Goal: Information Seeking & Learning: Learn about a topic

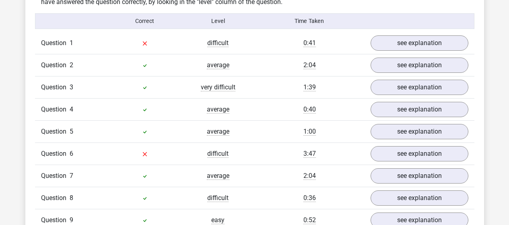
scroll to position [644, 0]
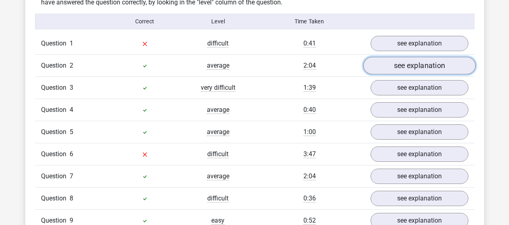
click at [427, 60] on link "see explanation" at bounding box center [419, 66] width 112 height 18
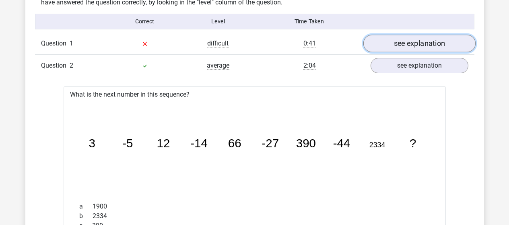
click at [434, 45] on link "see explanation" at bounding box center [419, 44] width 112 height 18
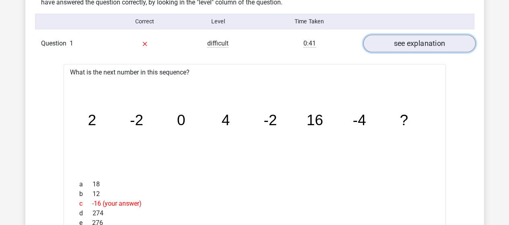
click at [429, 46] on link "see explanation" at bounding box center [419, 44] width 112 height 18
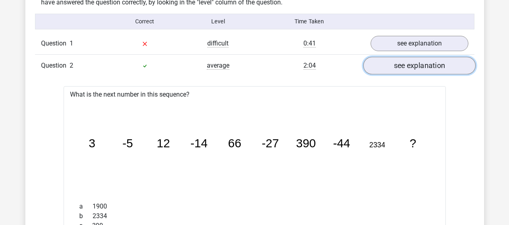
click at [427, 68] on link "see explanation" at bounding box center [419, 66] width 112 height 18
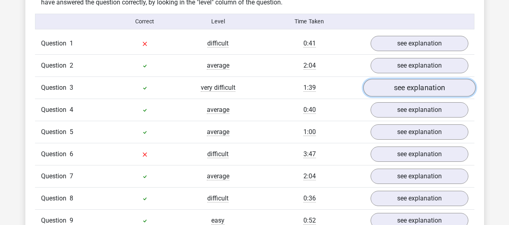
click at [430, 89] on link "see explanation" at bounding box center [419, 88] width 112 height 18
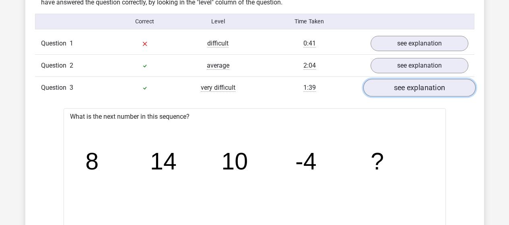
click at [432, 84] on link "see explanation" at bounding box center [419, 88] width 112 height 18
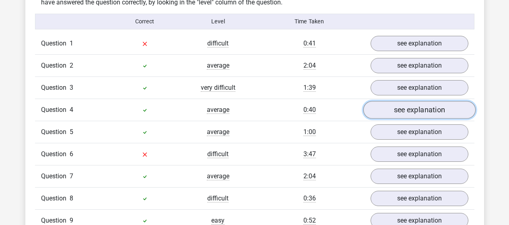
click at [425, 110] on link "see explanation" at bounding box center [419, 110] width 112 height 18
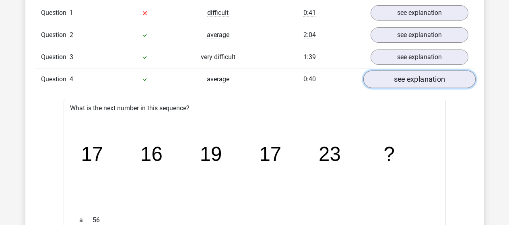
scroll to position [685, 0]
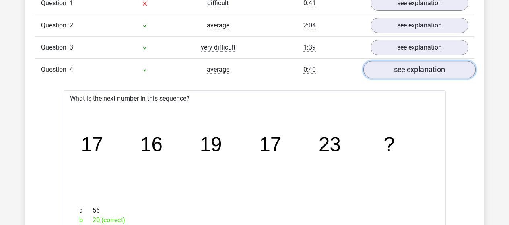
click at [422, 67] on link "see explanation" at bounding box center [419, 70] width 112 height 18
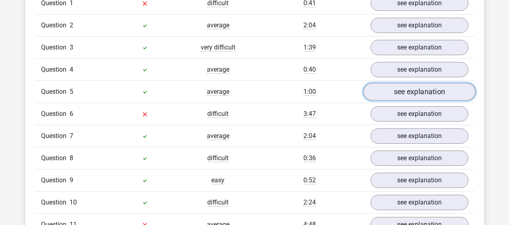
drag, startPoint x: 424, startPoint y: 92, endPoint x: 426, endPoint y: 97, distance: 5.2
click at [423, 92] on link "see explanation" at bounding box center [419, 92] width 112 height 18
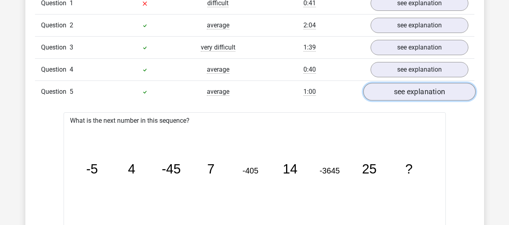
click at [426, 90] on link "see explanation" at bounding box center [419, 92] width 112 height 18
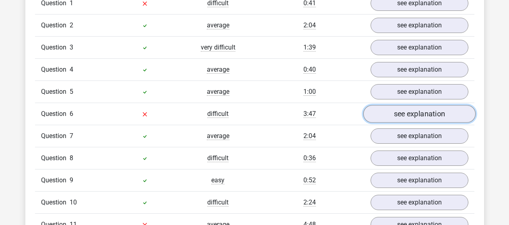
click at [427, 114] on link "see explanation" at bounding box center [419, 114] width 112 height 18
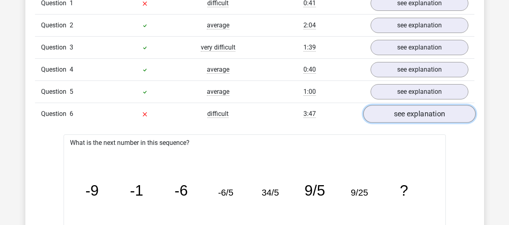
click at [432, 109] on link "see explanation" at bounding box center [419, 114] width 112 height 18
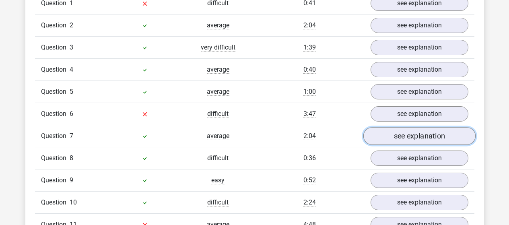
click at [421, 136] on link "see explanation" at bounding box center [419, 136] width 112 height 18
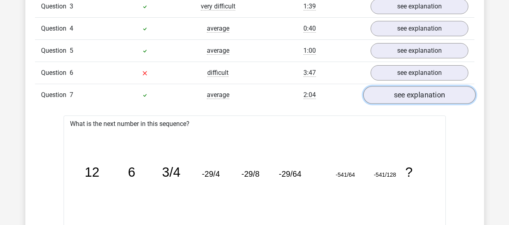
scroll to position [765, 0]
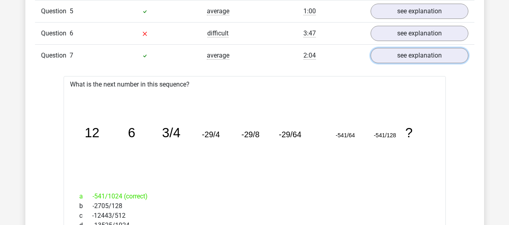
drag, startPoint x: 414, startPoint y: 54, endPoint x: 424, endPoint y: 71, distance: 20.0
click at [414, 54] on link "see explanation" at bounding box center [420, 55] width 98 height 15
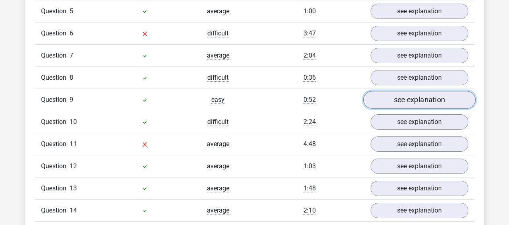
click at [430, 103] on link "see explanation" at bounding box center [419, 100] width 112 height 18
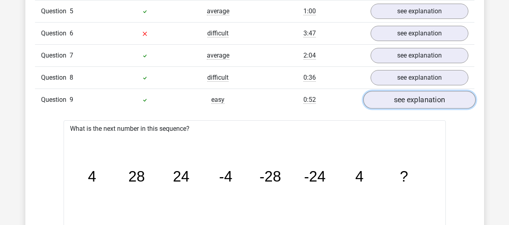
click at [427, 102] on link "see explanation" at bounding box center [419, 100] width 112 height 18
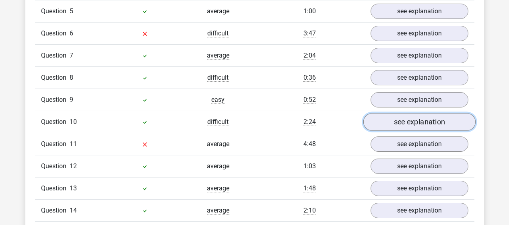
click at [432, 122] on link "see explanation" at bounding box center [419, 122] width 112 height 18
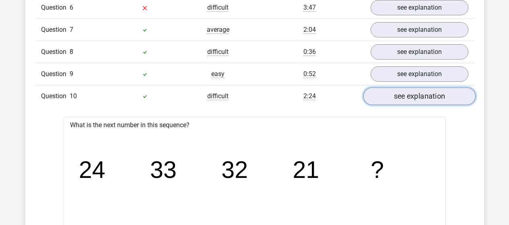
scroll to position [805, 0]
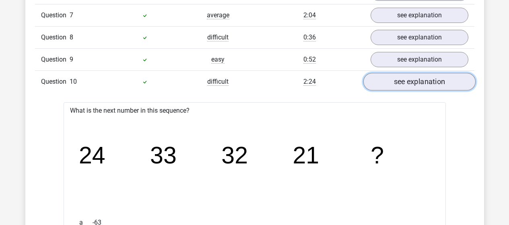
click at [430, 85] on link "see explanation" at bounding box center [419, 82] width 112 height 18
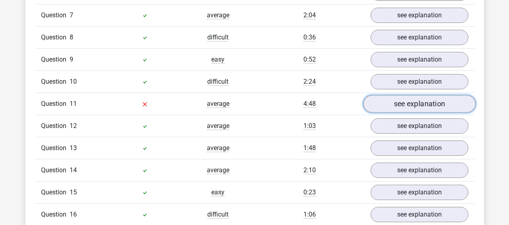
click at [430, 108] on link "see explanation" at bounding box center [419, 104] width 112 height 18
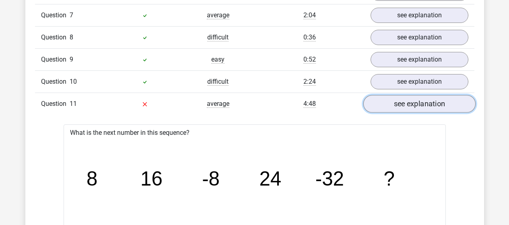
scroll to position [846, 0]
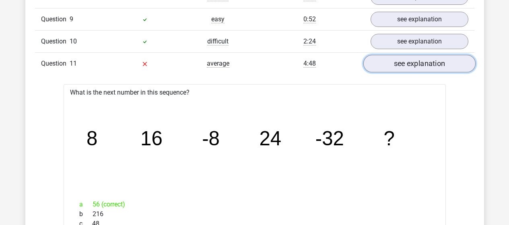
click at [428, 66] on link "see explanation" at bounding box center [419, 64] width 112 height 18
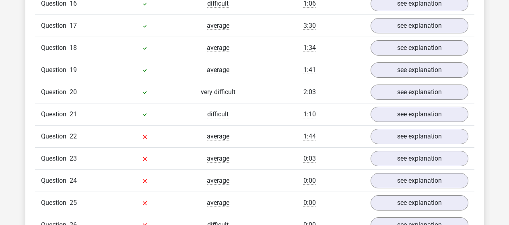
scroll to position [1007, 0]
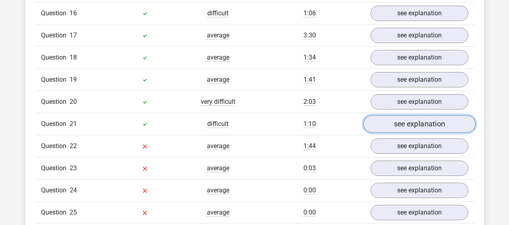
click at [404, 128] on link "see explanation" at bounding box center [419, 124] width 112 height 18
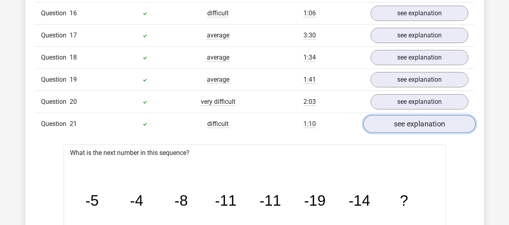
click at [433, 126] on link "see explanation" at bounding box center [419, 124] width 112 height 18
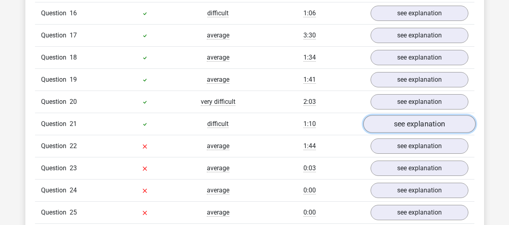
click at [433, 126] on link "see explanation" at bounding box center [419, 124] width 112 height 18
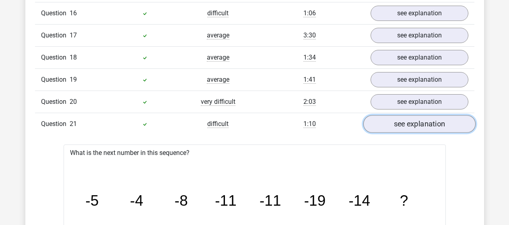
click at [433, 126] on link "see explanation" at bounding box center [419, 124] width 112 height 18
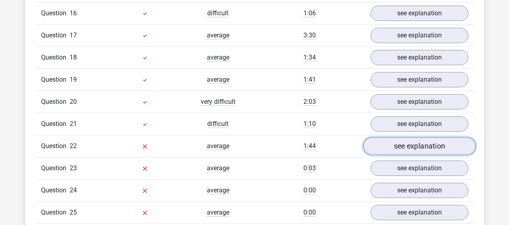
click at [432, 142] on link "see explanation" at bounding box center [419, 146] width 112 height 18
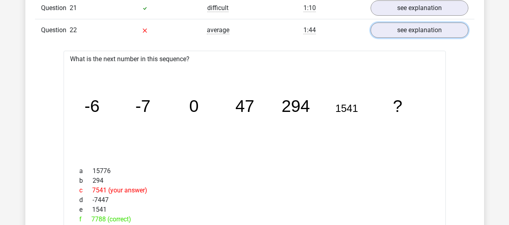
scroll to position [1087, 0]
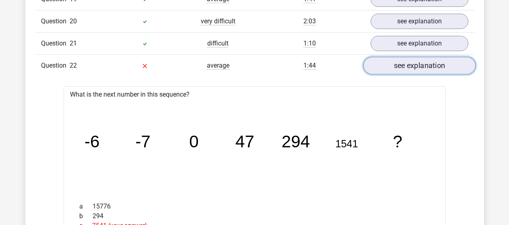
click at [383, 68] on link "see explanation" at bounding box center [419, 66] width 112 height 18
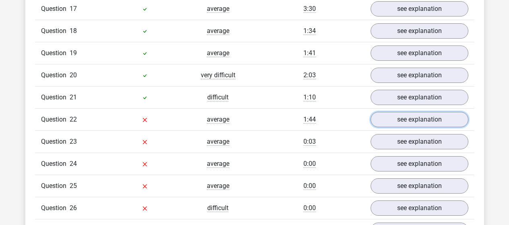
scroll to position [1007, 0]
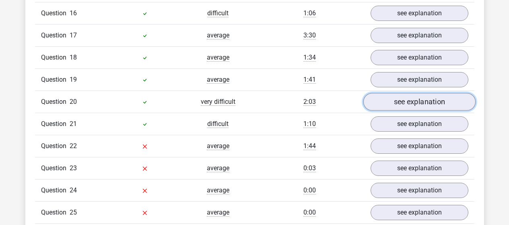
click at [416, 103] on link "see explanation" at bounding box center [419, 102] width 112 height 18
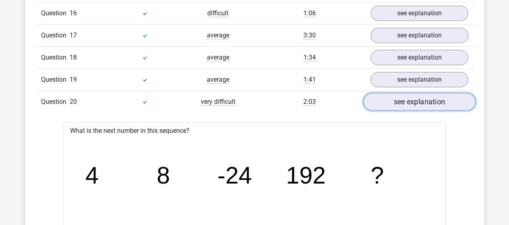
click at [420, 98] on link "see explanation" at bounding box center [419, 102] width 112 height 18
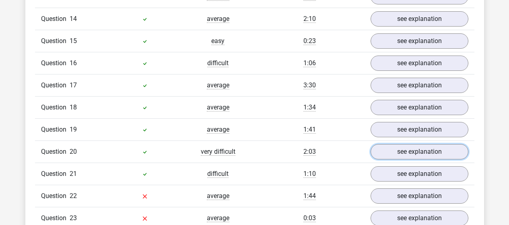
scroll to position [966, 0]
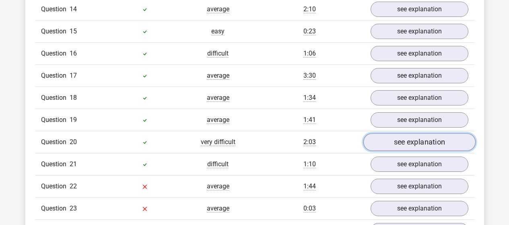
click at [438, 143] on link "see explanation" at bounding box center [419, 142] width 112 height 18
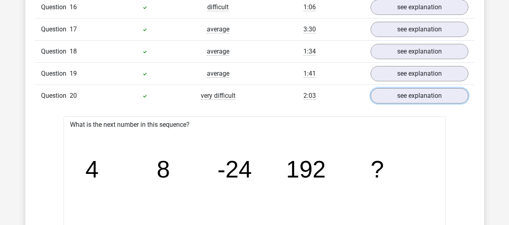
scroll to position [1007, 0]
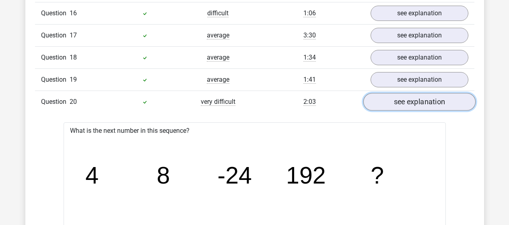
click at [421, 97] on link "see explanation" at bounding box center [419, 102] width 112 height 18
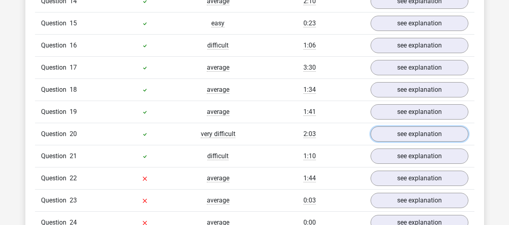
scroll to position [966, 0]
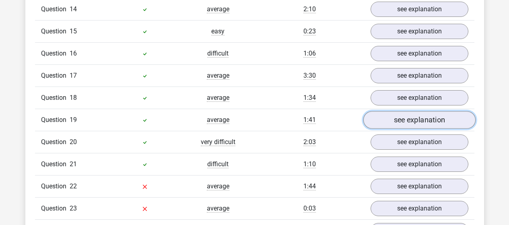
click at [435, 121] on link "see explanation" at bounding box center [419, 120] width 112 height 18
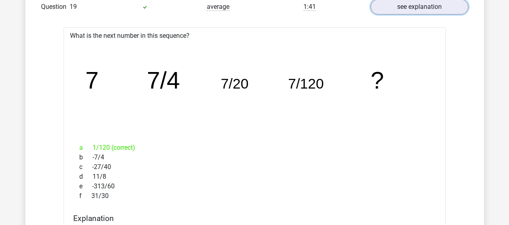
scroll to position [1007, 0]
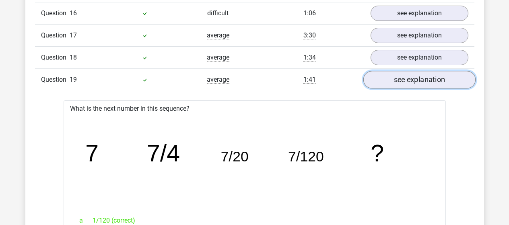
click at [422, 83] on link "see explanation" at bounding box center [419, 80] width 112 height 18
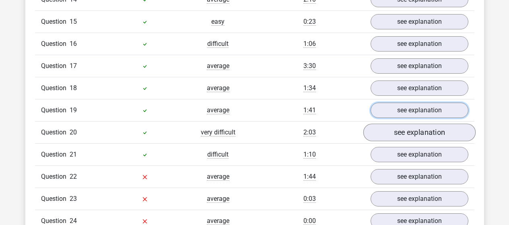
scroll to position [966, 0]
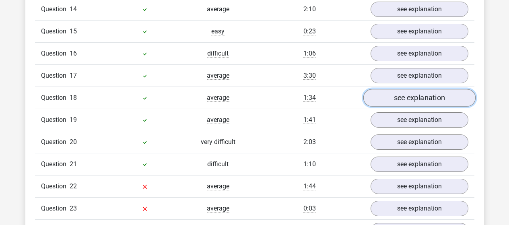
click at [438, 99] on link "see explanation" at bounding box center [419, 98] width 112 height 18
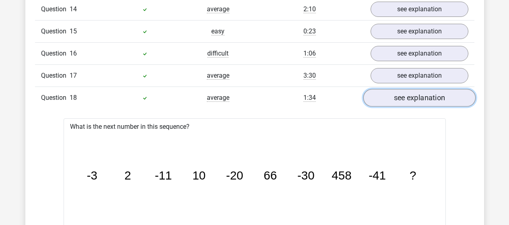
click at [414, 99] on link "see explanation" at bounding box center [419, 98] width 112 height 18
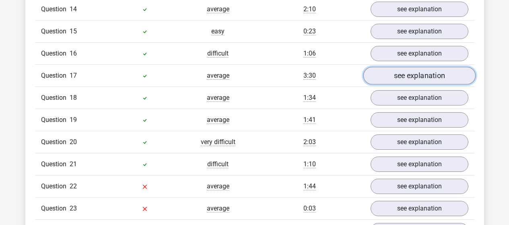
click at [418, 71] on link "see explanation" at bounding box center [419, 76] width 112 height 18
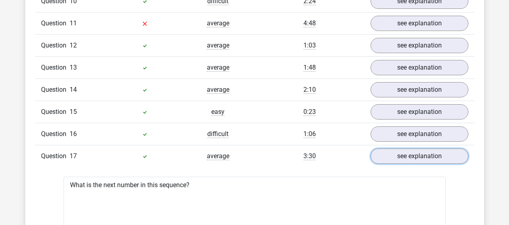
scroll to position [926, 0]
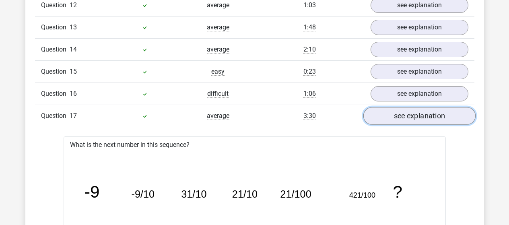
click at [388, 118] on link "see explanation" at bounding box center [419, 116] width 112 height 18
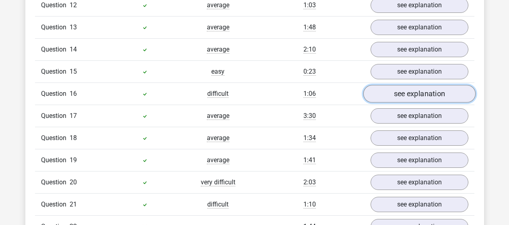
click at [424, 95] on link "see explanation" at bounding box center [419, 94] width 112 height 18
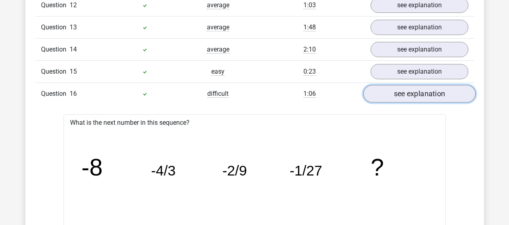
click at [408, 92] on link "see explanation" at bounding box center [419, 94] width 112 height 18
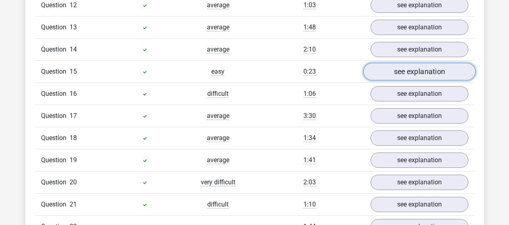
click at [403, 70] on link "see explanation" at bounding box center [419, 72] width 112 height 18
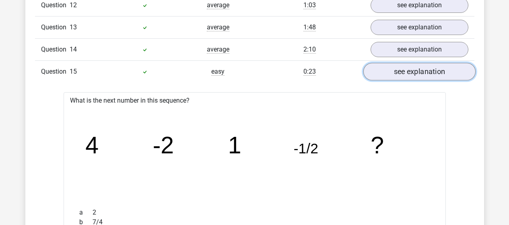
drag, startPoint x: 451, startPoint y: 74, endPoint x: 438, endPoint y: 81, distance: 14.9
click at [451, 74] on link "see explanation" at bounding box center [419, 72] width 112 height 18
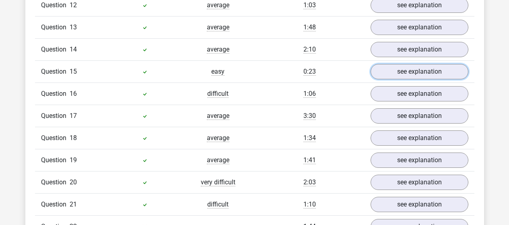
scroll to position [886, 0]
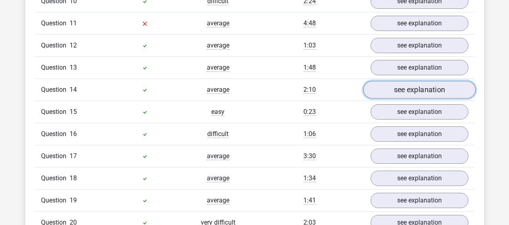
click at [436, 89] on link "see explanation" at bounding box center [419, 90] width 112 height 18
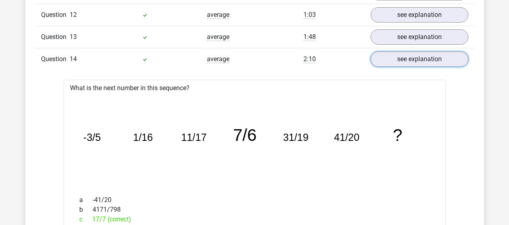
scroll to position [926, 0]
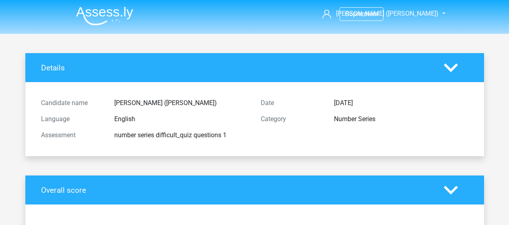
click at [106, 14] on img at bounding box center [104, 15] width 57 height 19
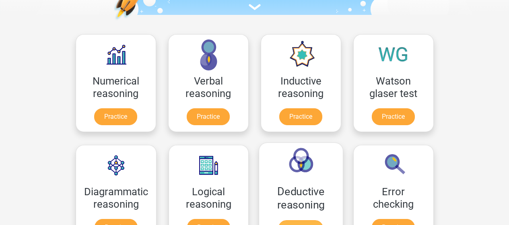
scroll to position [121, 0]
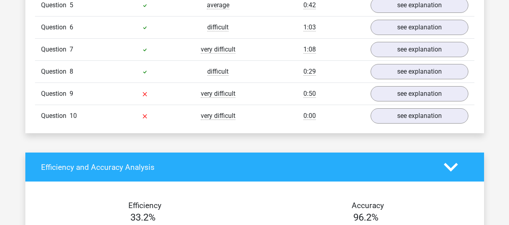
scroll to position [805, 0]
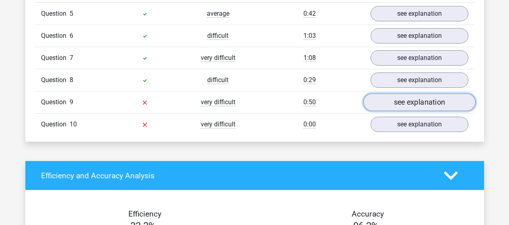
click at [399, 100] on link "see explanation" at bounding box center [419, 102] width 112 height 18
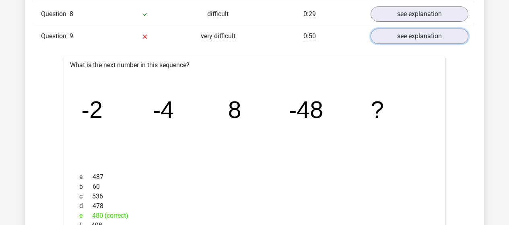
scroll to position [846, 0]
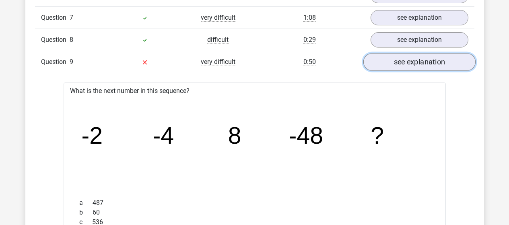
click at [422, 60] on link "see explanation" at bounding box center [419, 62] width 112 height 18
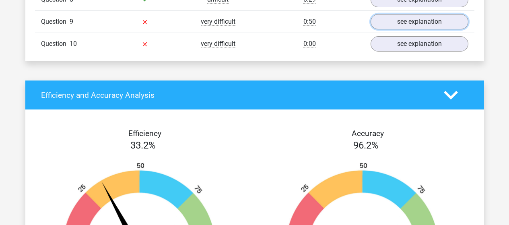
scroll to position [805, 0]
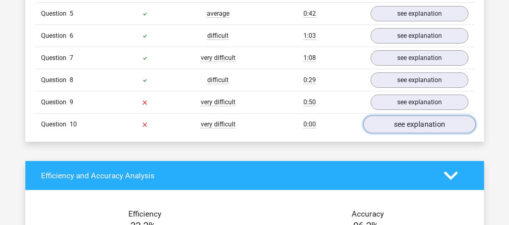
click at [426, 127] on link "see explanation" at bounding box center [419, 125] width 112 height 18
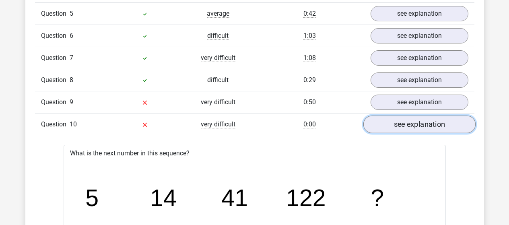
click at [426, 121] on link "see explanation" at bounding box center [419, 125] width 112 height 18
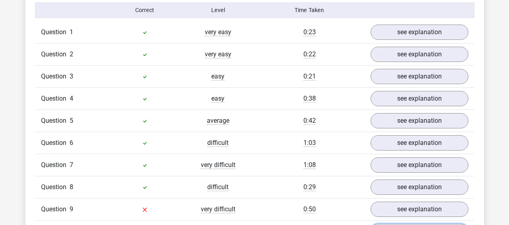
scroll to position [765, 0]
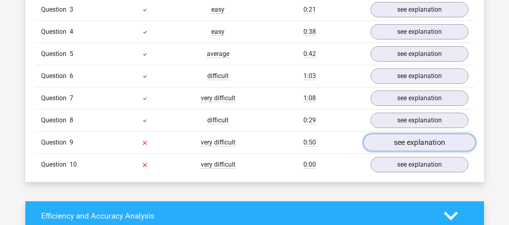
click at [395, 147] on link "see explanation" at bounding box center [419, 143] width 112 height 18
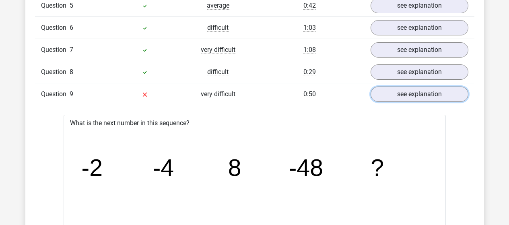
scroll to position [805, 0]
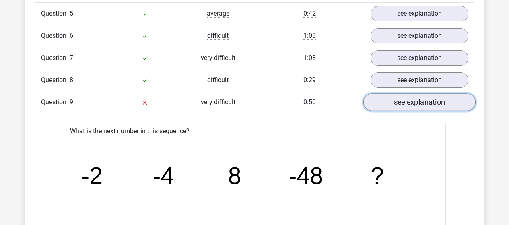
click at [412, 103] on link "see explanation" at bounding box center [419, 102] width 112 height 18
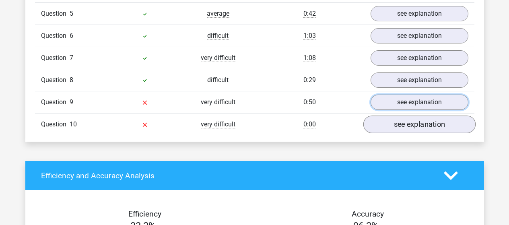
scroll to position [846, 0]
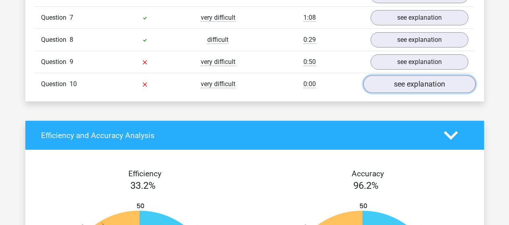
click at [420, 85] on link "see explanation" at bounding box center [419, 84] width 112 height 18
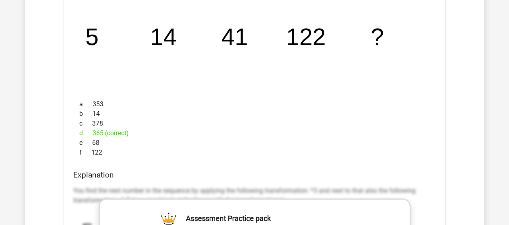
scroll to position [926, 0]
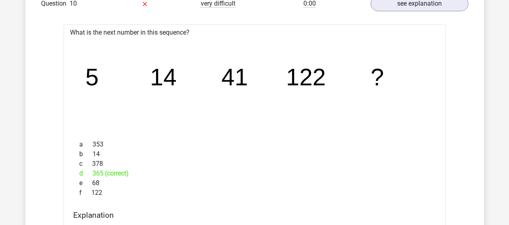
click at [84, 46] on icon "image/svg+xml 5 14 41 122 ?" at bounding box center [255, 85] width 357 height 89
drag, startPoint x: 69, startPoint y: 32, endPoint x: 118, endPoint y: 162, distance: 139.0
click at [228, 171] on div "d 365 (correct)" at bounding box center [254, 174] width 363 height 10
drag, startPoint x: 77, startPoint y: 33, endPoint x: 100, endPoint y: 192, distance: 160.7
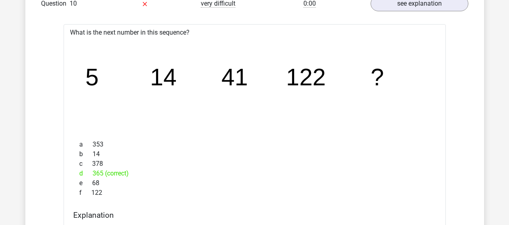
drag, startPoint x: 149, startPoint y: 194, endPoint x: 103, endPoint y: 119, distance: 88.2
click at [149, 194] on div "f 122" at bounding box center [254, 193] width 363 height 10
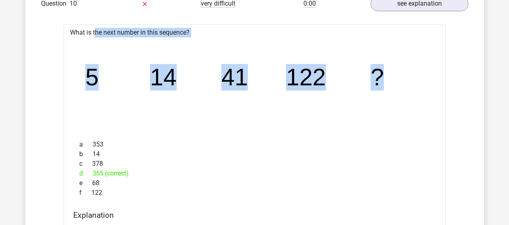
drag, startPoint x: 70, startPoint y: 29, endPoint x: 413, endPoint y: 67, distance: 344.7
copy div "What is the next number in this sequence? image/svg+xml 5 14 41 122 ?"
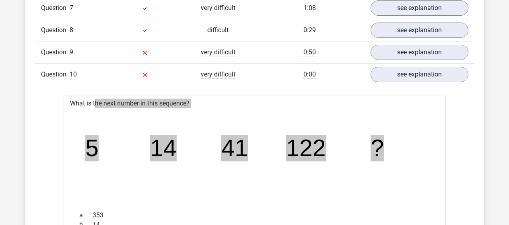
scroll to position [846, 0]
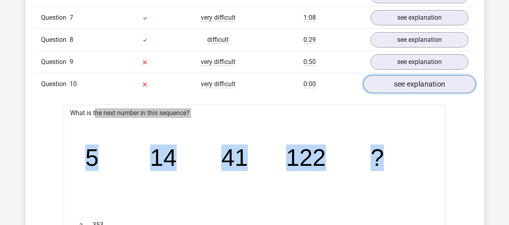
click at [422, 83] on link "see explanation" at bounding box center [419, 84] width 112 height 18
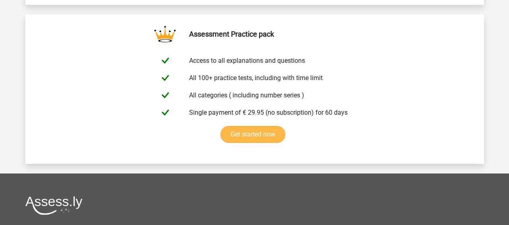
scroll to position [1234, 0]
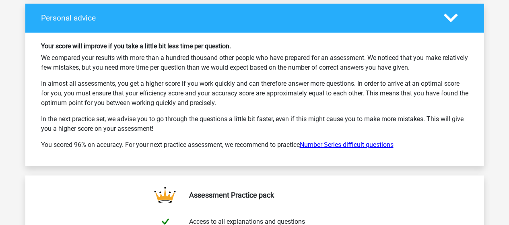
click at [364, 145] on link "Number Series difficult questions" at bounding box center [347, 145] width 94 height 8
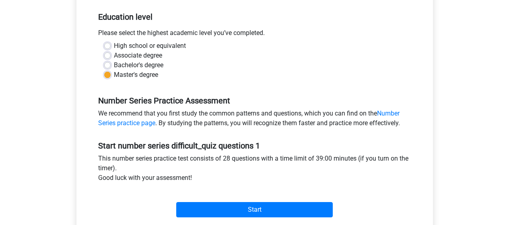
scroll to position [242, 0]
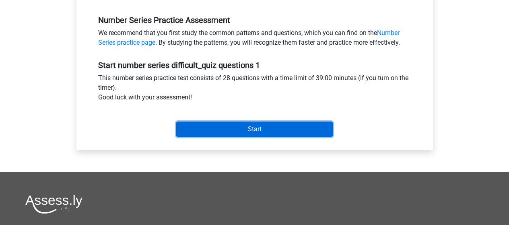
click at [250, 127] on input "Start" at bounding box center [254, 129] width 157 height 15
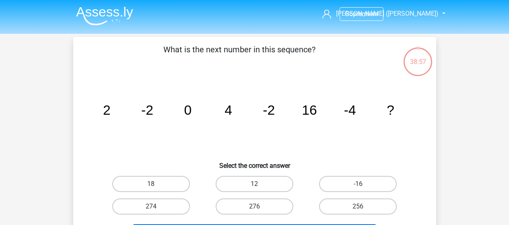
scroll to position [81, 0]
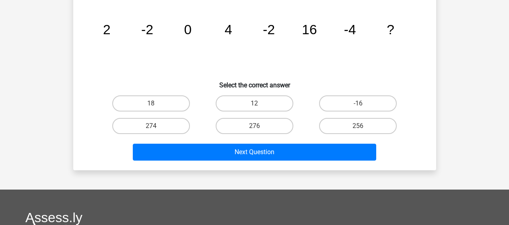
drag, startPoint x: 166, startPoint y: 47, endPoint x: 412, endPoint y: 36, distance: 245.9
click at [412, 36] on div "What is the next number in this sequence? image/svg+xml 2 -2 0 4 -2 16 -4 ? Sel…" at bounding box center [255, 63] width 357 height 201
copy div "What is the next number in this sequence? image/svg+xml 2 -2 0 4 -2 16 -4 ?"
click at [450, 72] on div "Go premium [PERSON_NAME] ([PERSON_NAME]) [DOMAIN_NAME][EMAIL_ADDRESS][DOMAIN_NA…" at bounding box center [254, 160] width 509 height 483
drag, startPoint x: 98, startPoint y: 102, endPoint x: 405, endPoint y: 139, distance: 309.0
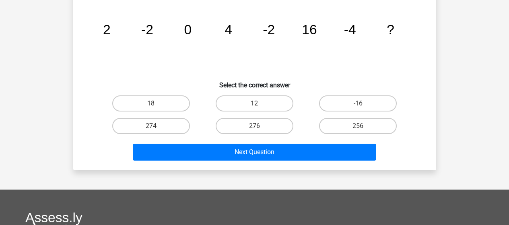
click at [408, 133] on div "18 12 -16 274 276" at bounding box center [254, 114] width 337 height 45
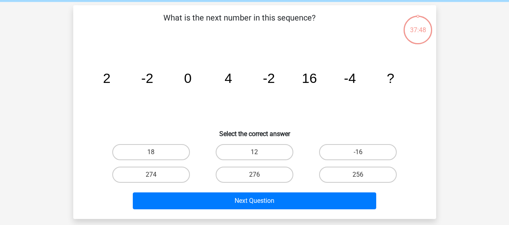
scroll to position [40, 0]
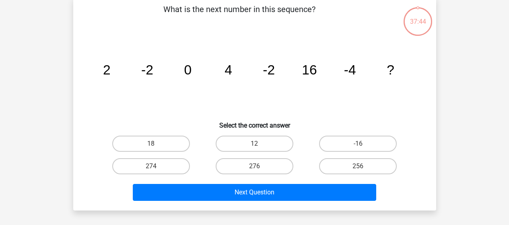
drag, startPoint x: 152, startPoint y: 14, endPoint x: 402, endPoint y: 66, distance: 255.2
click at [402, 66] on div "What is the next number in this sequence? image/svg+xml 2 -2 0 4 -2 16 -4 ? Sel…" at bounding box center [255, 103] width 357 height 201
click at [389, 88] on icon "image/svg+xml 2 -2 0 4 -2 16 -4 ?" at bounding box center [255, 74] width 325 height 81
drag, startPoint x: 215, startPoint y: 125, endPoint x: 306, endPoint y: 132, distance: 91.3
click at [306, 132] on div "What is the next number in this sequence? image/svg+xml 2 -2 0 4 -2 16 -4 ? Sel…" at bounding box center [255, 103] width 357 height 201
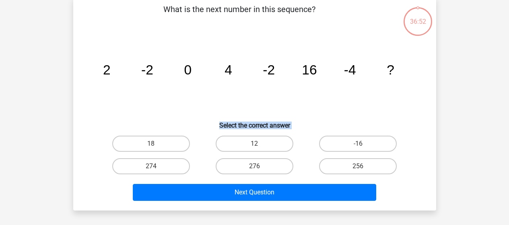
copy div "Select the correct answer 18 12"
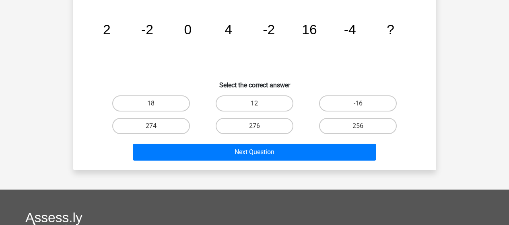
click at [423, 128] on div "18 12 -16 274 276" at bounding box center [254, 114] width 337 height 45
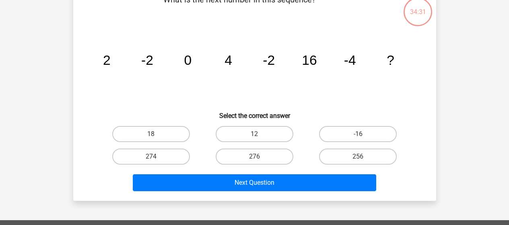
scroll to position [40, 0]
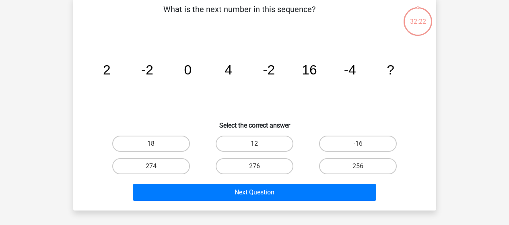
drag, startPoint x: 380, startPoint y: 166, endPoint x: 380, endPoint y: 179, distance: 12.9
click at [380, 166] on label "256" at bounding box center [358, 166] width 78 height 16
click at [364, 166] on input "256" at bounding box center [360, 168] width 5 height 5
radio input "true"
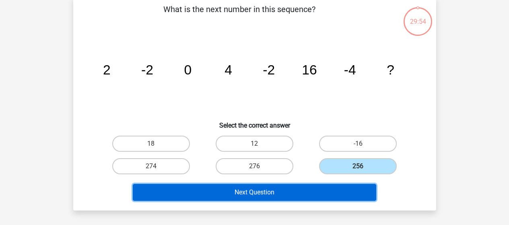
click at [273, 194] on button "Next Question" at bounding box center [255, 192] width 244 height 17
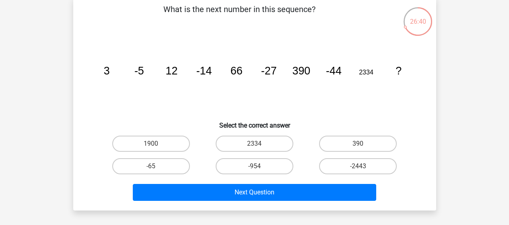
drag, startPoint x: 164, startPoint y: 165, endPoint x: 199, endPoint y: 178, distance: 37.6
click at [164, 165] on label "-65" at bounding box center [151, 166] width 78 height 16
click at [156, 166] on input "-65" at bounding box center [153, 168] width 5 height 5
radio input "true"
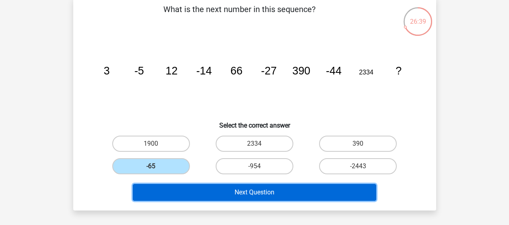
click at [254, 194] on button "Next Question" at bounding box center [255, 192] width 244 height 17
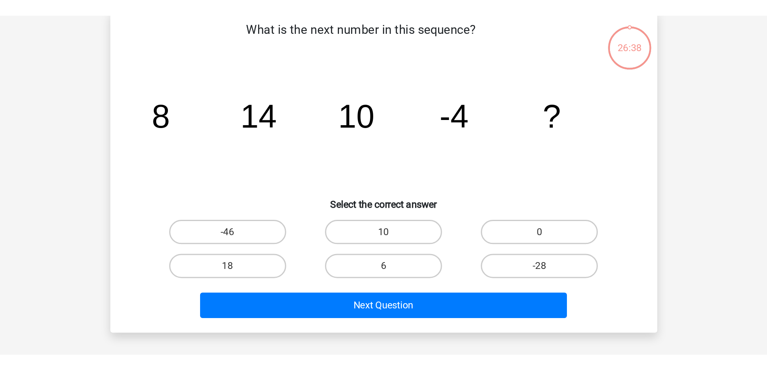
scroll to position [37, 0]
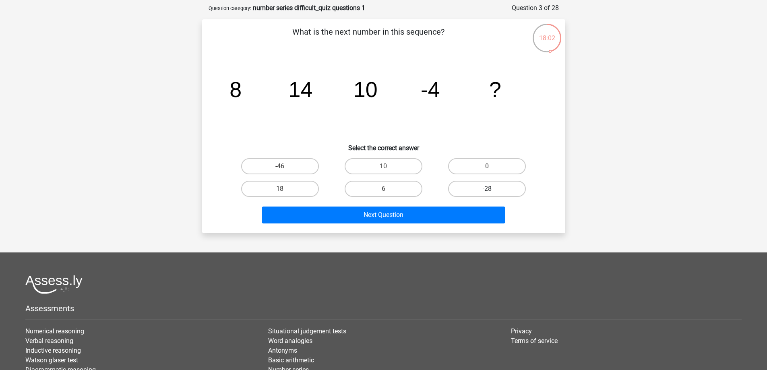
click at [501, 192] on label "-28" at bounding box center [487, 189] width 78 height 16
click at [492, 192] on input "-28" at bounding box center [489, 191] width 5 height 5
radio input "true"
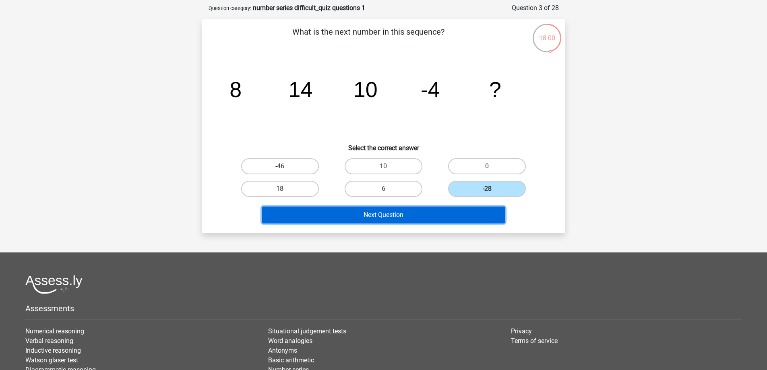
click at [432, 217] on button "Next Question" at bounding box center [384, 215] width 244 height 17
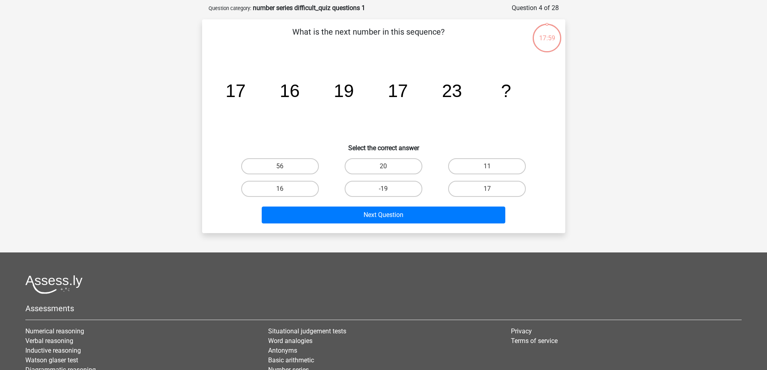
scroll to position [40, 0]
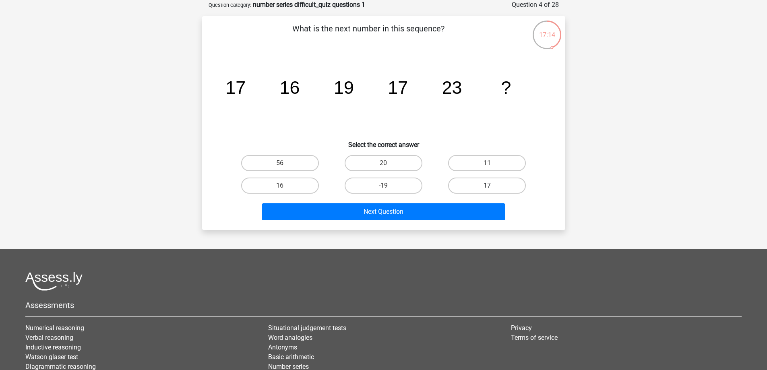
click at [478, 191] on label "17" at bounding box center [487, 186] width 78 height 16
click at [487, 191] on input "17" at bounding box center [489, 188] width 5 height 5
radio input "true"
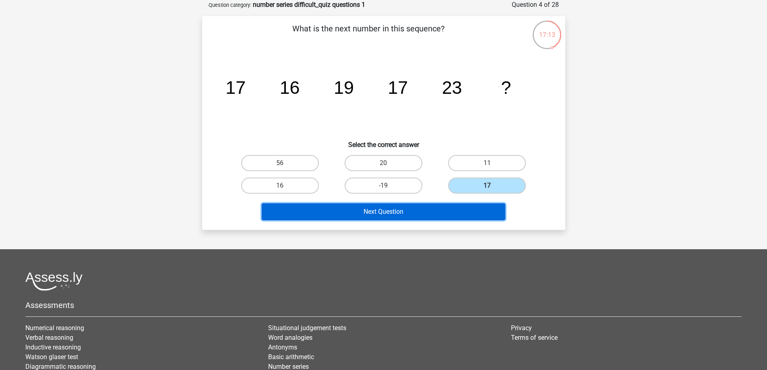
click at [468, 211] on button "Next Question" at bounding box center [384, 211] width 244 height 17
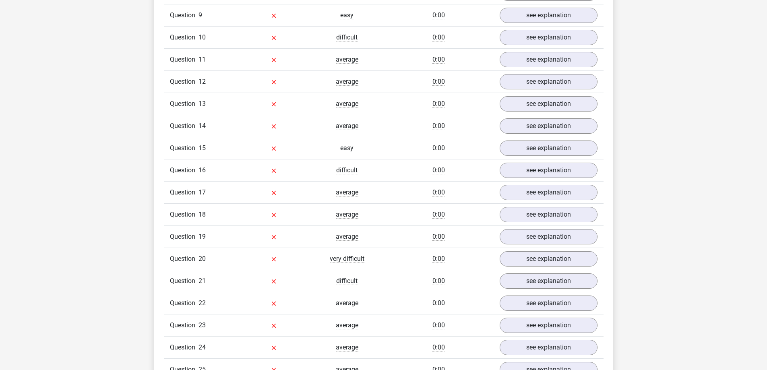
scroll to position [846, 0]
